Goal: Information Seeking & Learning: Learn about a topic

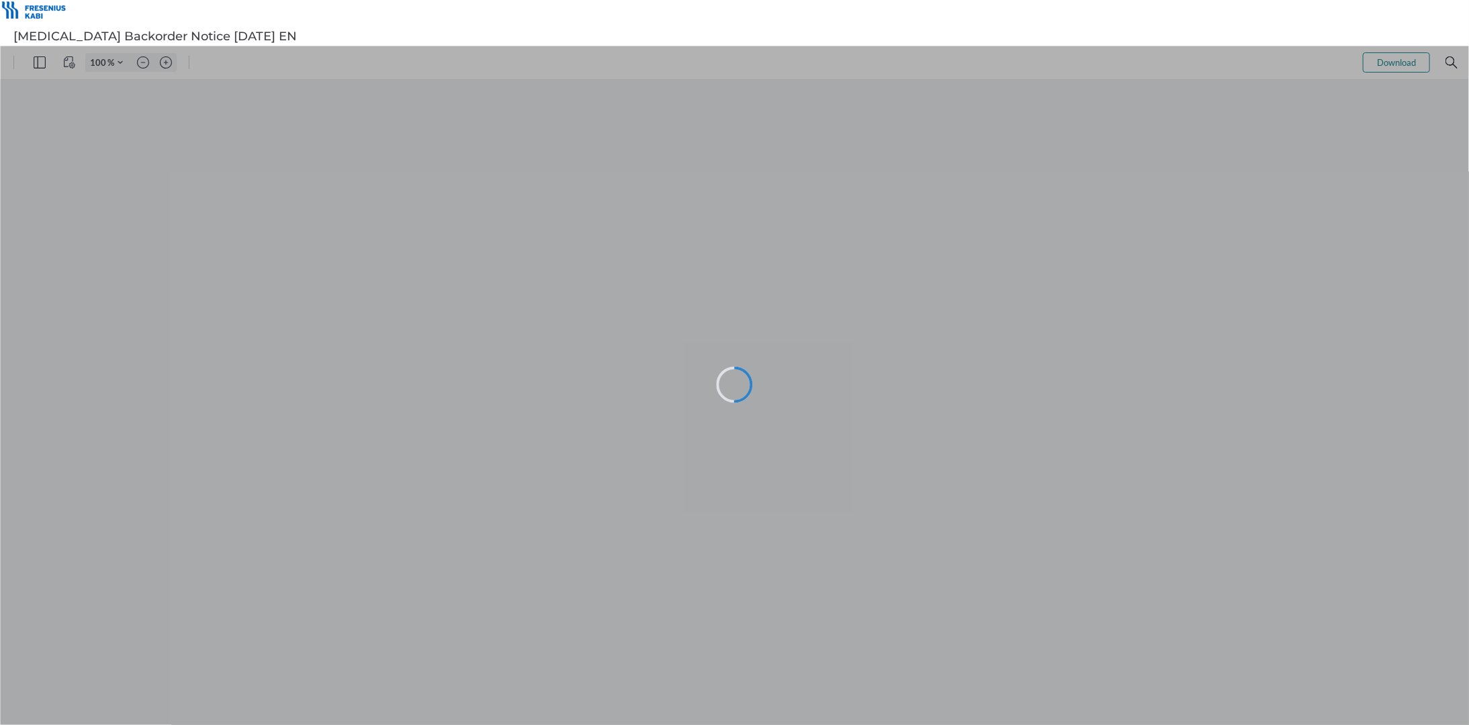
type input "121"
